Goal: Transaction & Acquisition: Purchase product/service

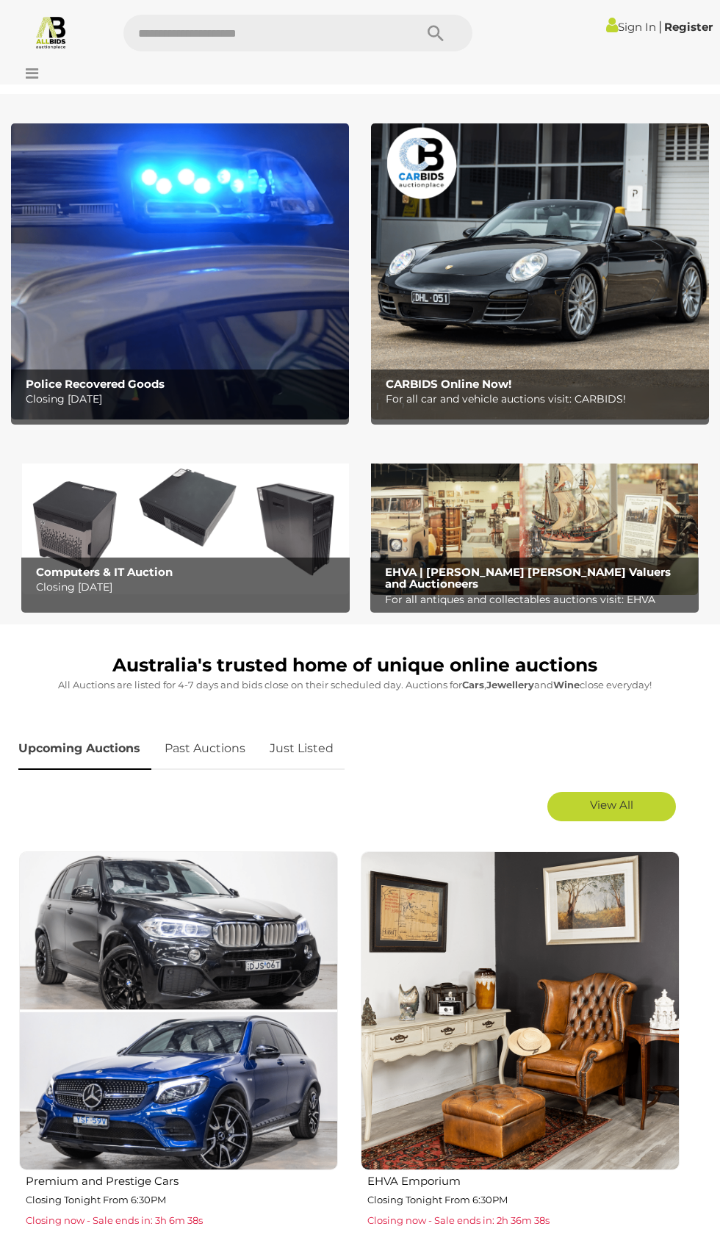
click at [606, 25] on icon at bounding box center [612, 24] width 12 height 17
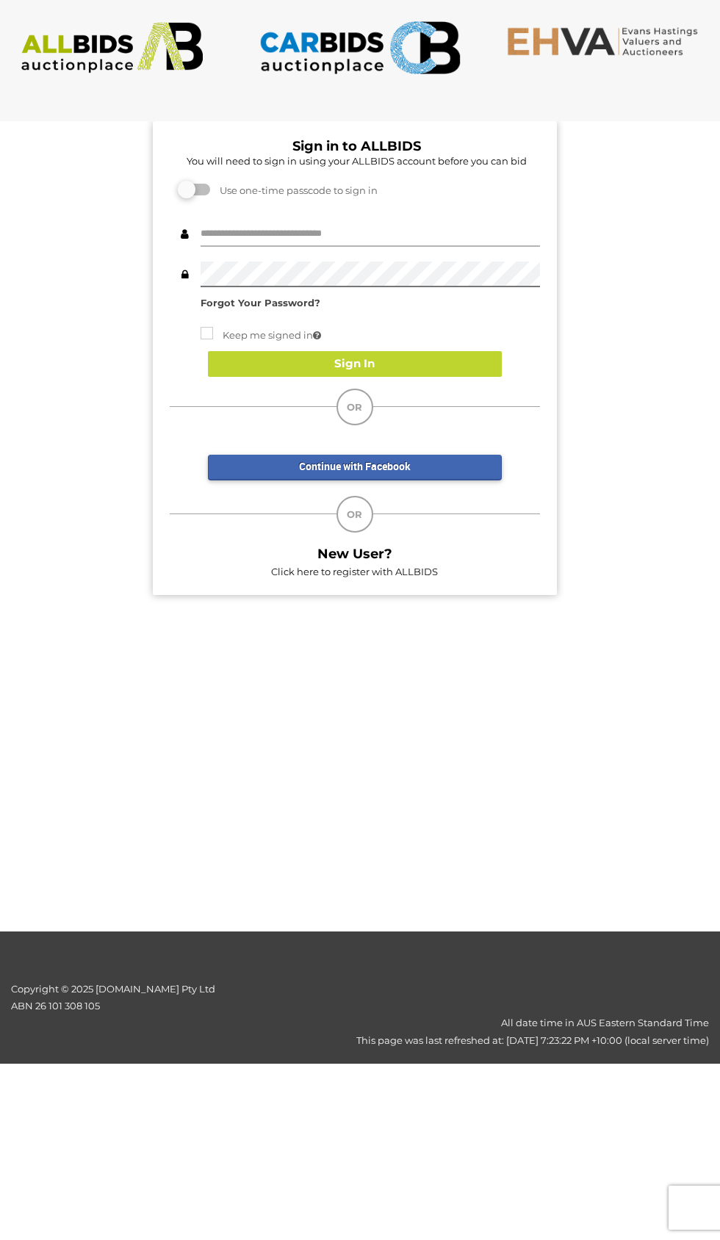
click at [251, 234] on input "text" at bounding box center [370, 234] width 339 height 26
type input "**********"
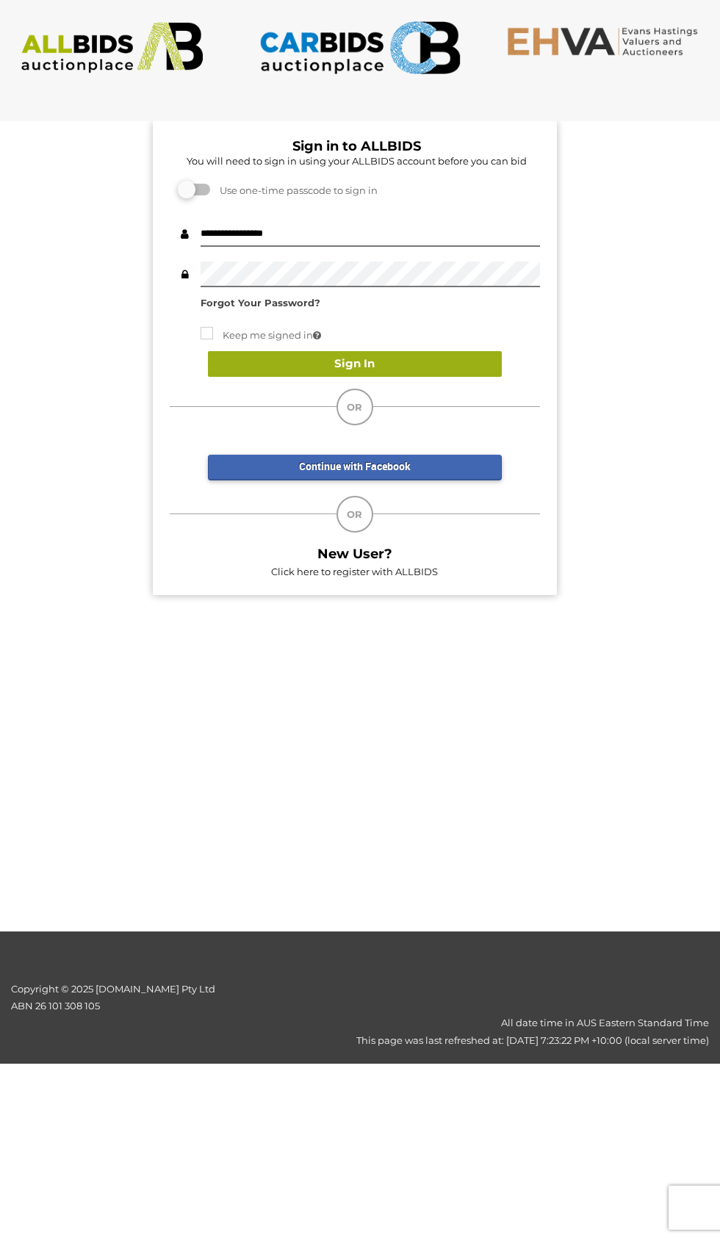
click at [259, 372] on button "Sign In" at bounding box center [355, 364] width 294 height 26
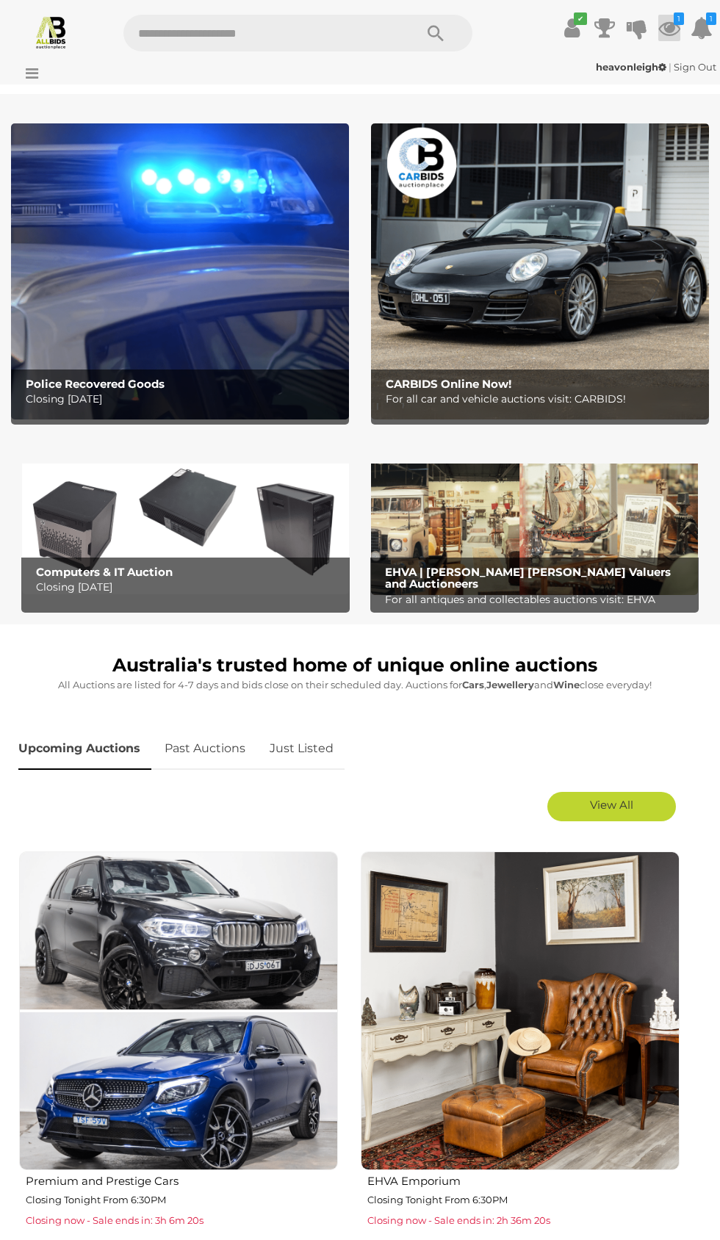
click at [669, 35] on icon at bounding box center [669, 28] width 22 height 26
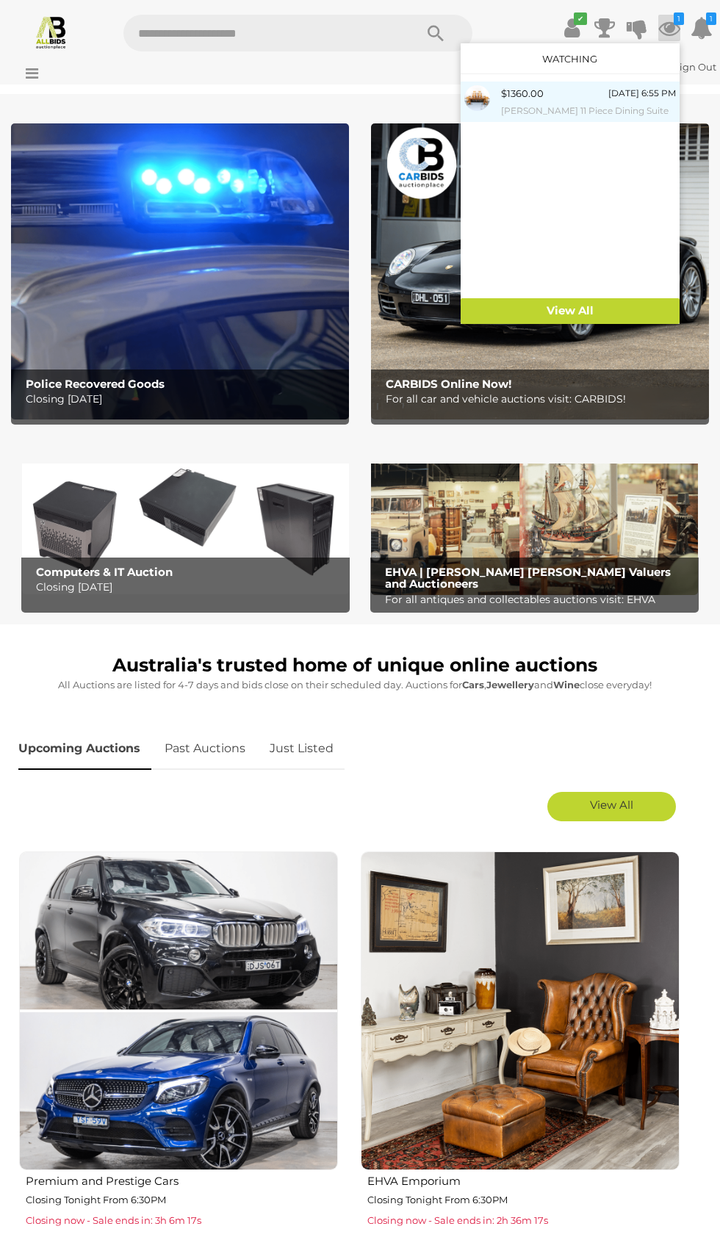
click at [530, 113] on small "Jimmy Possum 11 Piece Dining Suite" at bounding box center [588, 111] width 175 height 16
